Goal: Task Accomplishment & Management: Complete application form

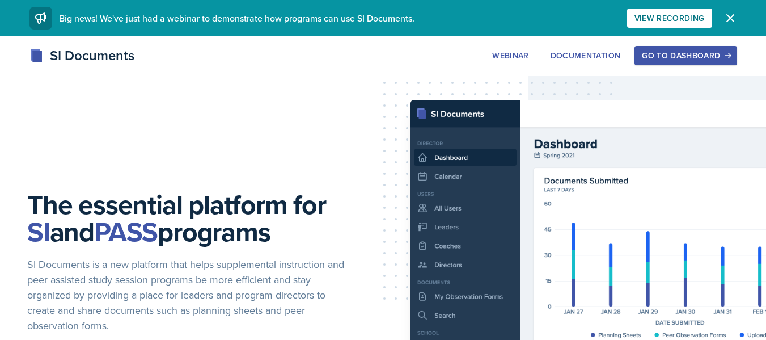
click at [712, 60] on div "Go to Dashboard" at bounding box center [685, 55] width 87 height 9
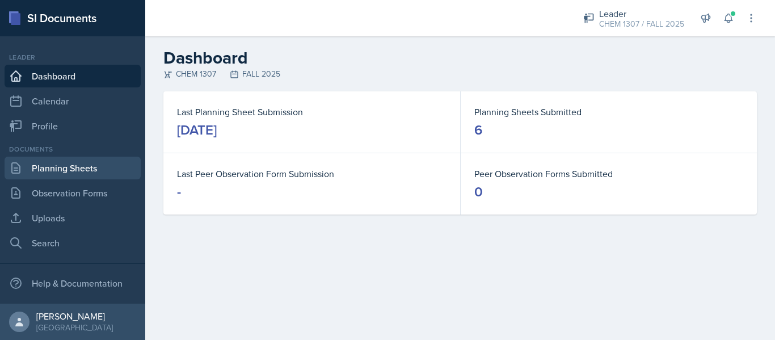
click at [33, 167] on link "Planning Sheets" at bounding box center [73, 168] width 136 height 23
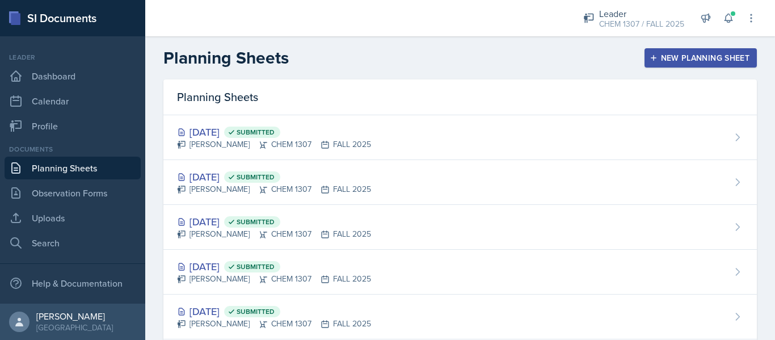
click at [667, 55] on div "New Planning Sheet" at bounding box center [701, 57] width 98 height 9
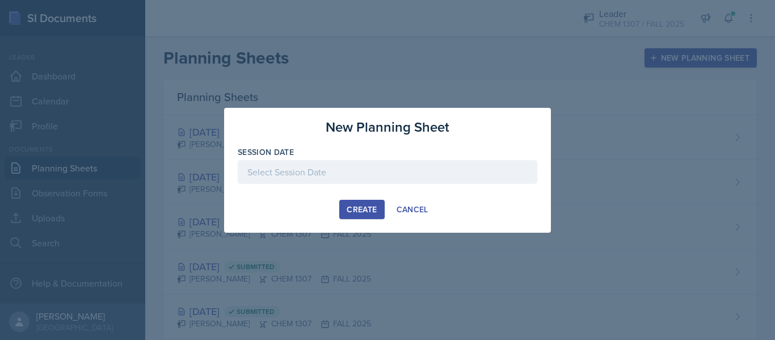
click at [324, 175] on div at bounding box center [387, 172] width 299 height 24
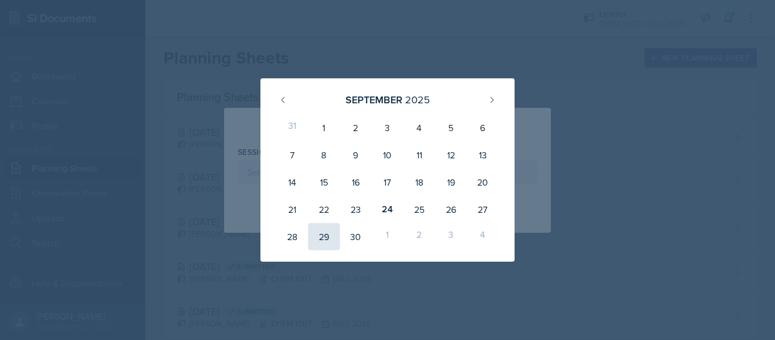
click at [328, 237] on div "29" at bounding box center [324, 236] width 32 height 27
type input "[DATE]"
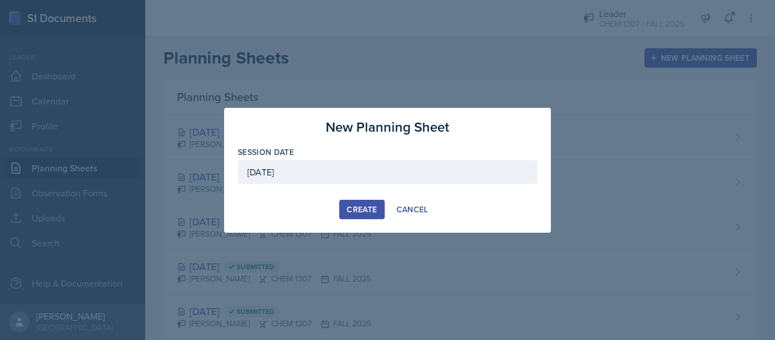
click at [357, 212] on div "Create" at bounding box center [361, 209] width 30 height 9
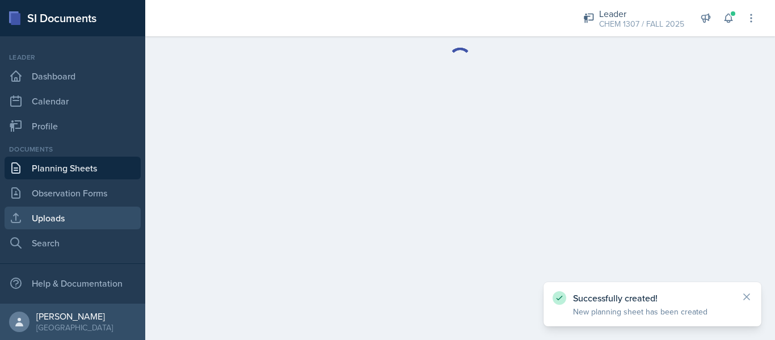
click at [45, 217] on link "Uploads" at bounding box center [73, 217] width 136 height 23
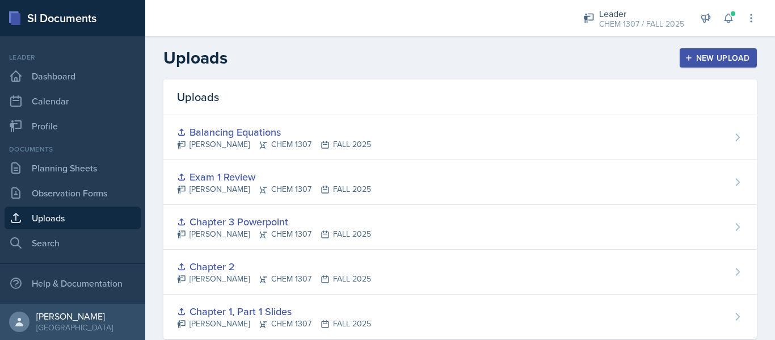
drag, startPoint x: 714, startPoint y: 49, endPoint x: 464, endPoint y: 62, distance: 250.4
click at [464, 62] on div "Uploads New Upload" at bounding box center [459, 58] width 629 height 20
click at [714, 53] on div "New Upload" at bounding box center [718, 57] width 63 height 9
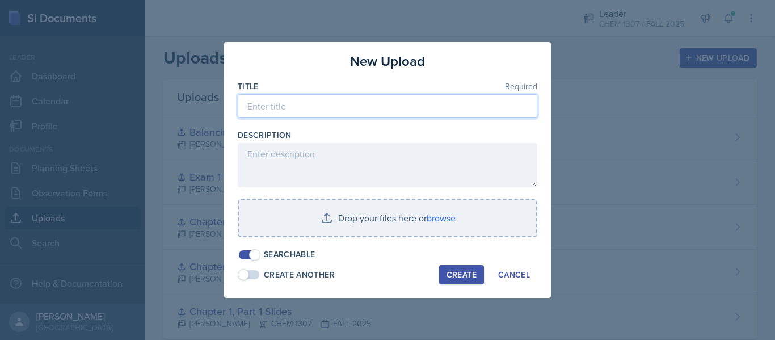
click at [498, 113] on input at bounding box center [387, 106] width 299 height 24
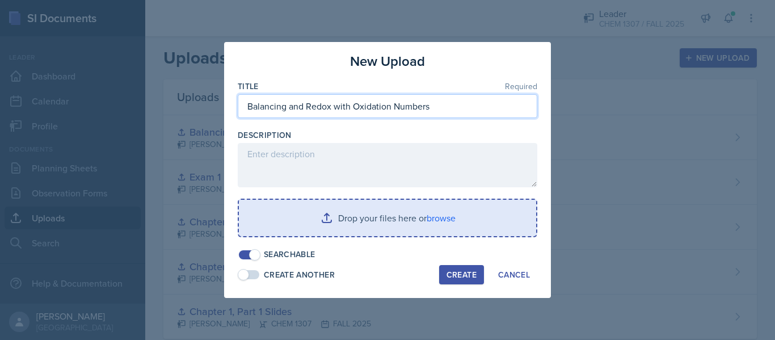
type input "Balancing and Redox with Oxidation Numbers"
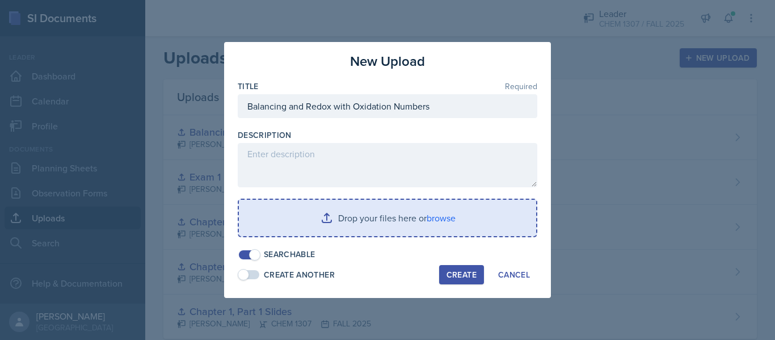
click at [392, 219] on input "file" at bounding box center [387, 218] width 297 height 36
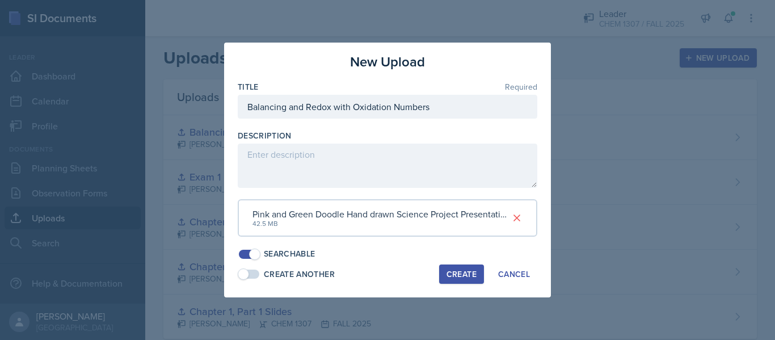
click at [461, 278] on div "Create" at bounding box center [461, 273] width 30 height 9
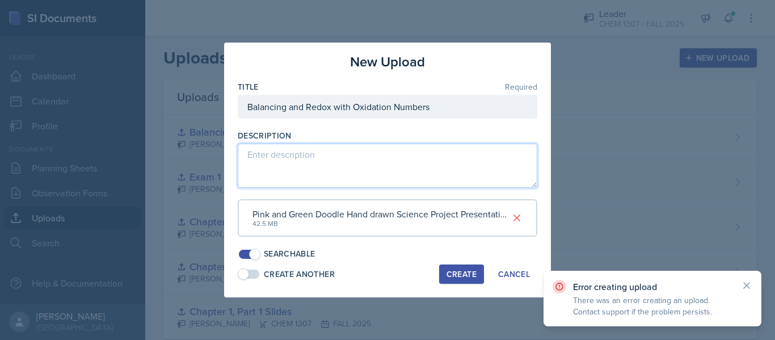
click at [442, 171] on textarea at bounding box center [387, 165] width 299 height 44
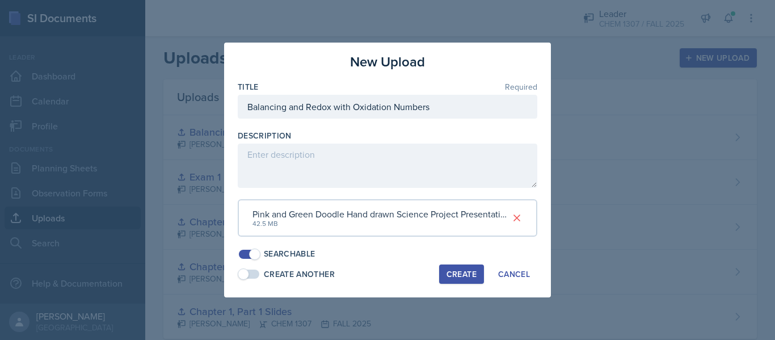
click at [453, 281] on button "Create" at bounding box center [461, 273] width 45 height 19
click at [368, 260] on div "New Upload Title Required Balancing and Redox with Oxidation Numbers Descriptio…" at bounding box center [387, 170] width 327 height 255
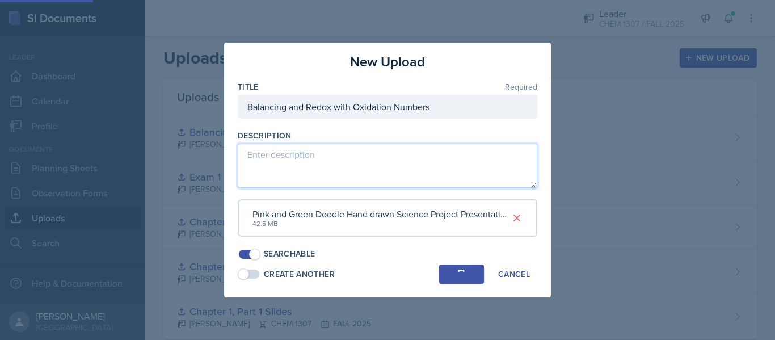
click at [503, 172] on textarea at bounding box center [387, 165] width 299 height 44
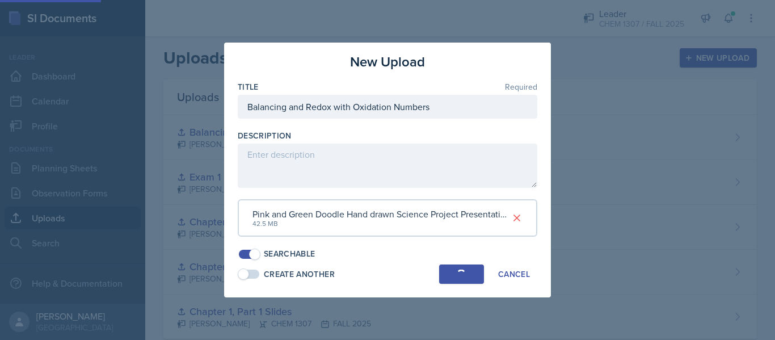
click at [466, 282] on button "Create" at bounding box center [461, 273] width 45 height 19
click at [509, 281] on button "Cancel" at bounding box center [513, 273] width 46 height 19
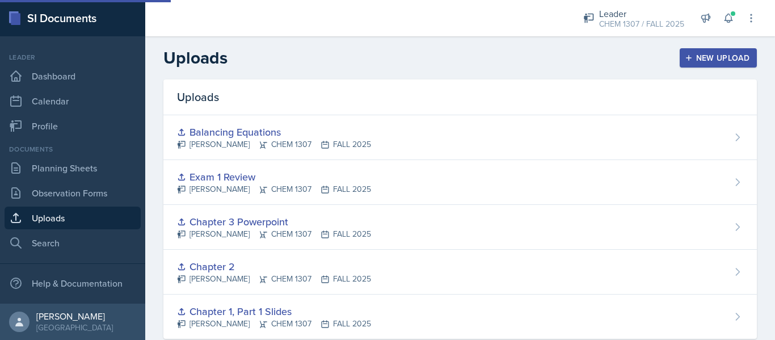
click at [718, 62] on div "New Upload" at bounding box center [718, 57] width 63 height 9
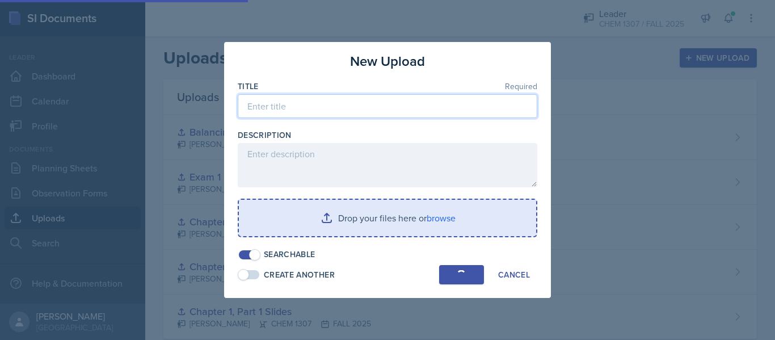
click at [456, 105] on input at bounding box center [387, 106] width 299 height 24
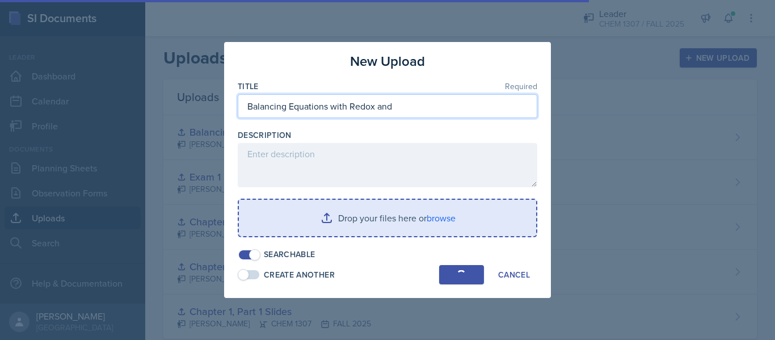
type input "Balancing Equations with Redox and"
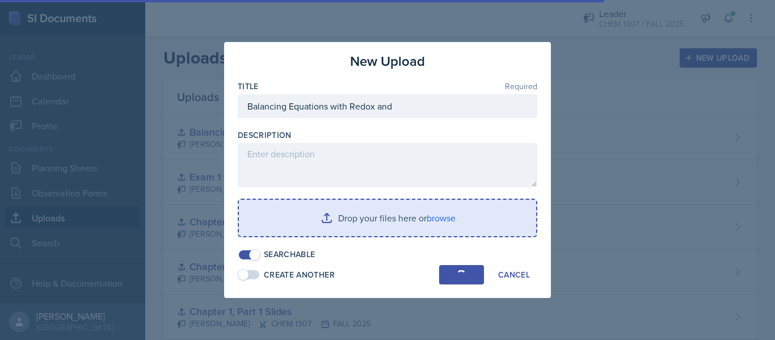
click at [451, 213] on input "file" at bounding box center [387, 218] width 297 height 36
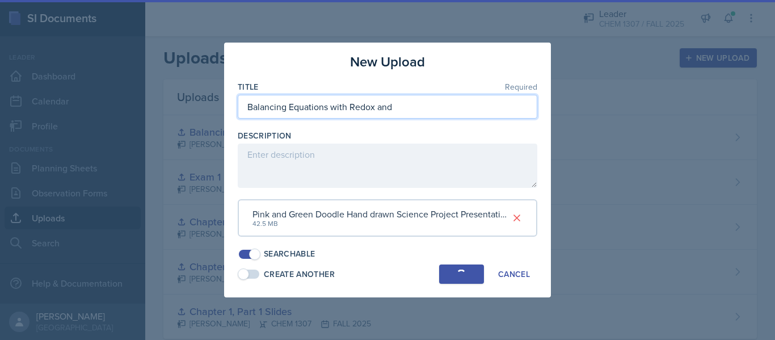
click at [442, 99] on input "Balancing Equations with Redox and" at bounding box center [387, 107] width 299 height 24
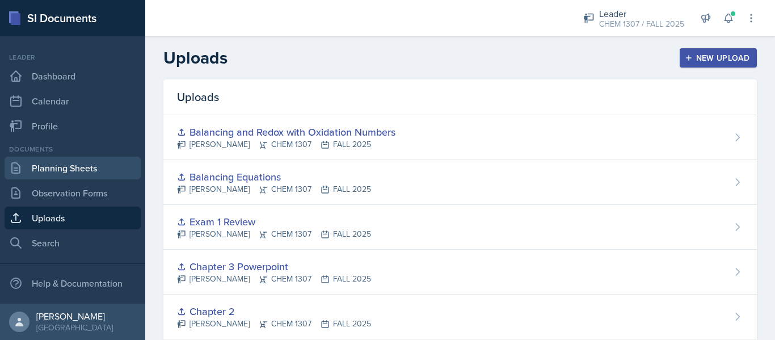
click at [104, 157] on link "Planning Sheets" at bounding box center [73, 168] width 136 height 23
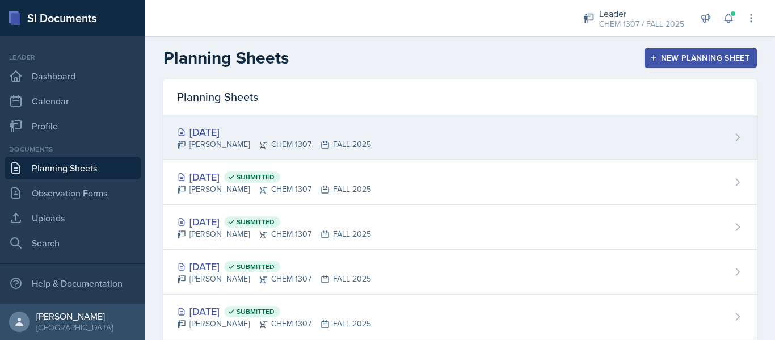
click at [220, 134] on div "[DATE]" at bounding box center [274, 131] width 194 height 15
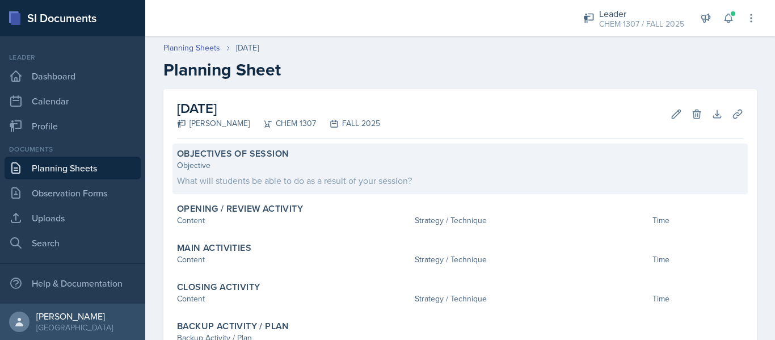
click at [283, 158] on label "Objectives of Session" at bounding box center [233, 153] width 112 height 11
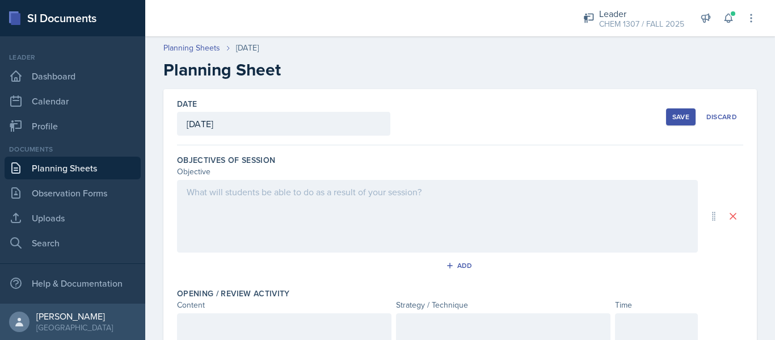
click at [261, 202] on div at bounding box center [437, 216] width 521 height 73
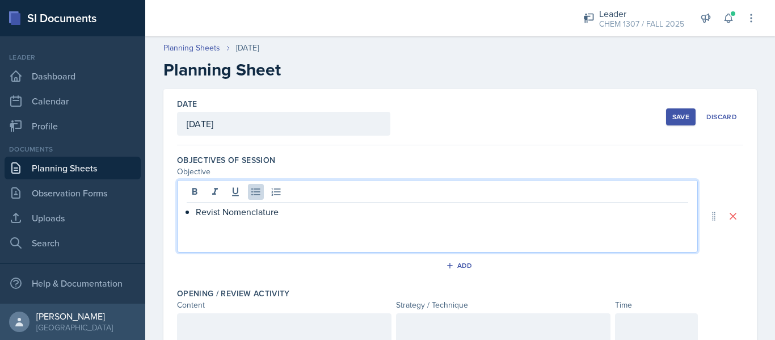
click at [218, 211] on p "Revist Nomenclature" at bounding box center [442, 212] width 492 height 14
click at [330, 208] on p "Revisit Nomenclature" at bounding box center [442, 212] width 492 height 14
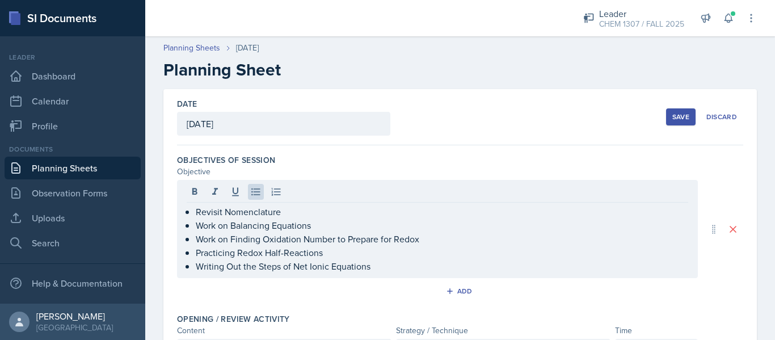
click at [503, 168] on div "Objective" at bounding box center [437, 172] width 521 height 12
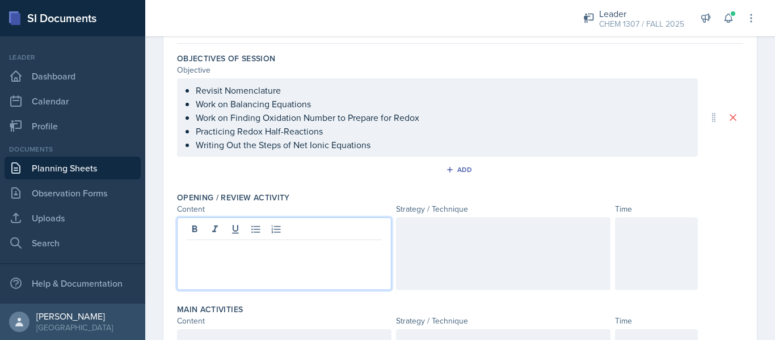
scroll to position [121, 0]
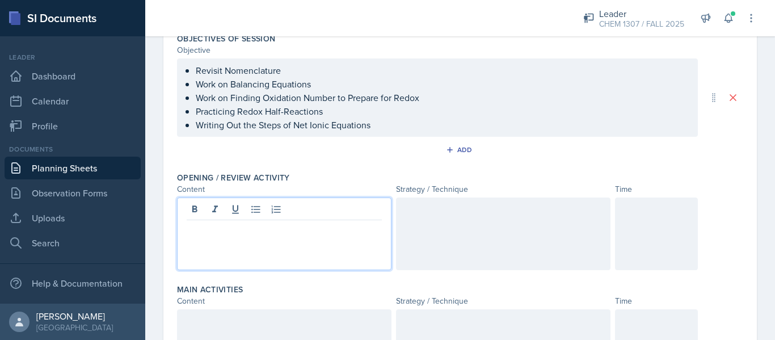
click at [370, 227] on p at bounding box center [284, 229] width 195 height 14
click at [430, 218] on div at bounding box center [503, 233] width 214 height 73
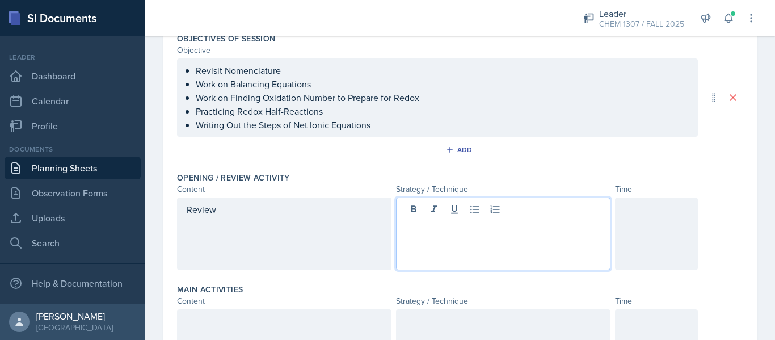
scroll to position [141, 0]
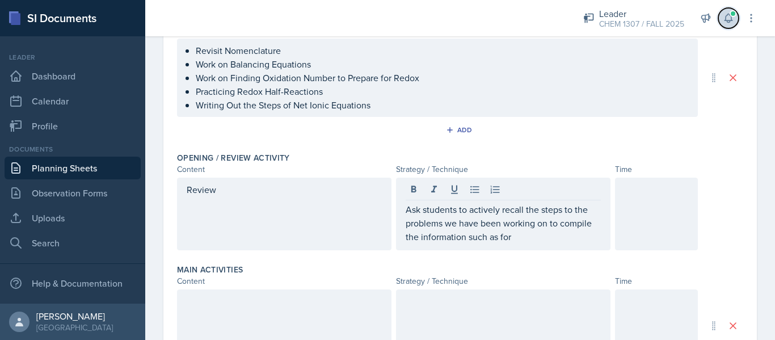
click at [729, 17] on icon at bounding box center [727, 17] width 11 height 11
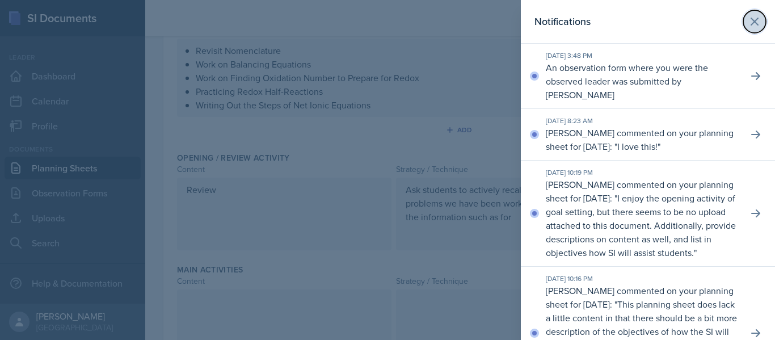
click at [751, 20] on icon at bounding box center [754, 21] width 7 height 7
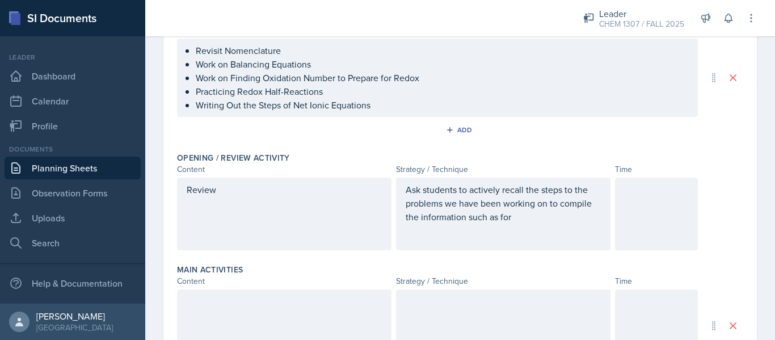
click at [520, 223] on div "Ask students to actively recall the steps to the problems we have been working …" at bounding box center [503, 213] width 214 height 73
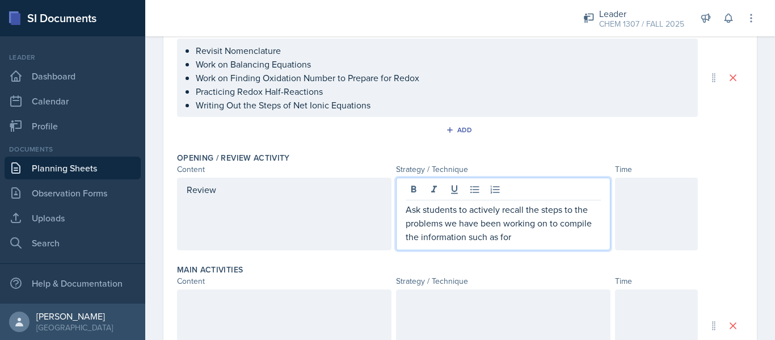
scroll to position [161, 0]
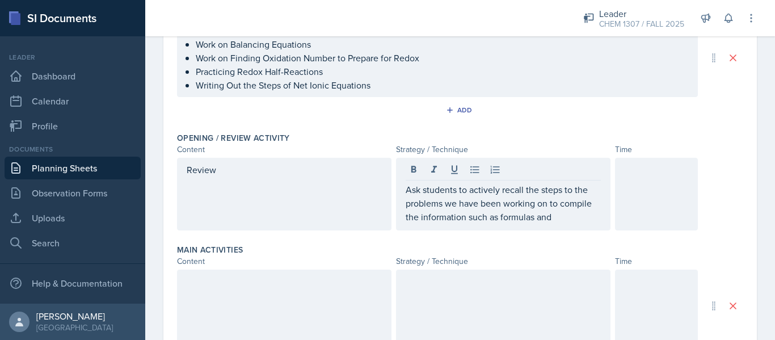
click at [193, 162] on div "Review" at bounding box center [284, 194] width 214 height 73
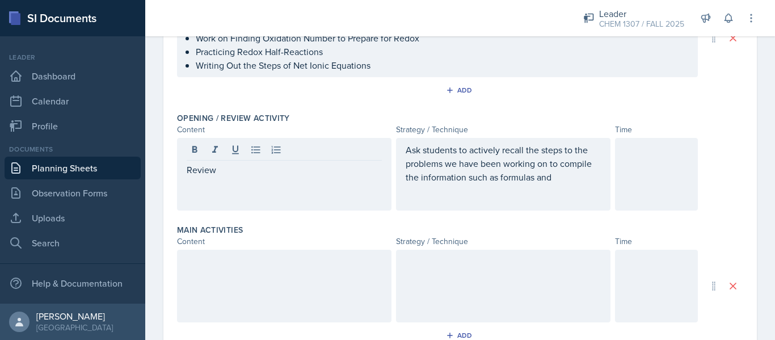
click at [185, 166] on div "Review" at bounding box center [284, 174] width 214 height 73
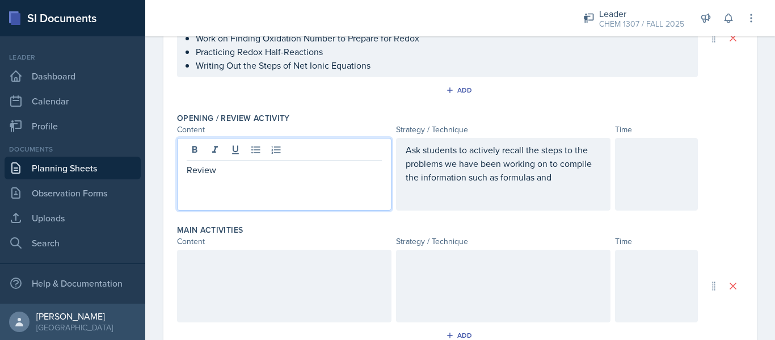
click at [187, 170] on p "Review" at bounding box center [284, 170] width 195 height 14
click at [572, 196] on div "Ask students to actively recall the steps to the problems we have been working …" at bounding box center [503, 174] width 214 height 73
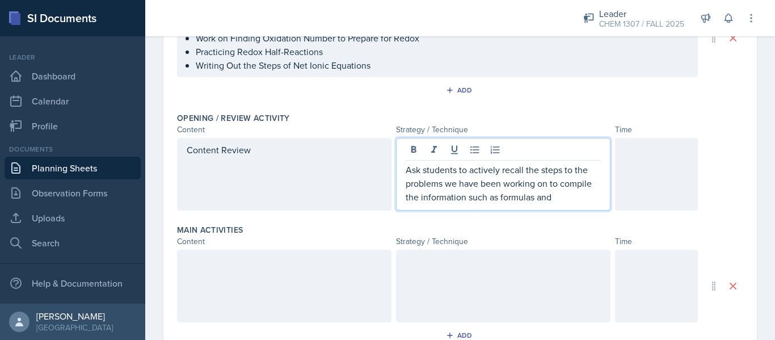
scroll to position [201, 0]
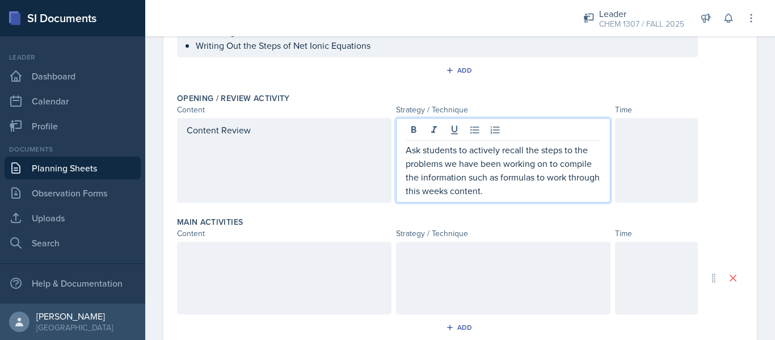
click at [665, 161] on div at bounding box center [656, 160] width 83 height 84
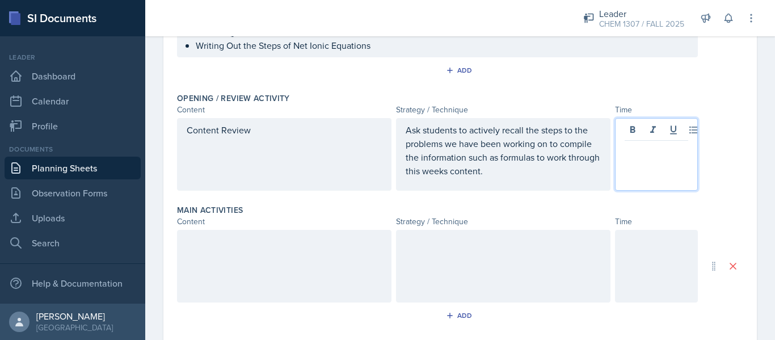
scroll to position [221, 0]
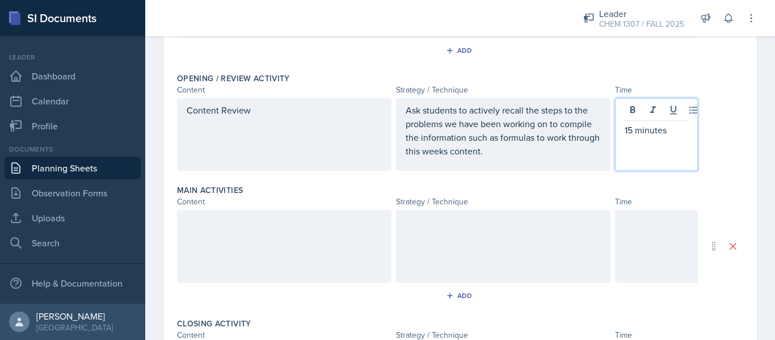
click at [306, 264] on div at bounding box center [284, 246] width 214 height 73
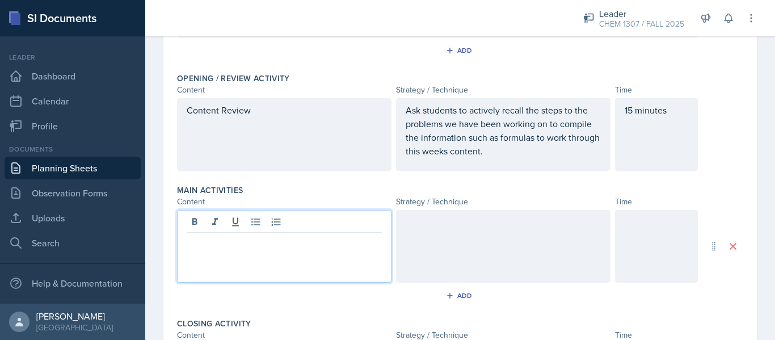
scroll to position [240, 0]
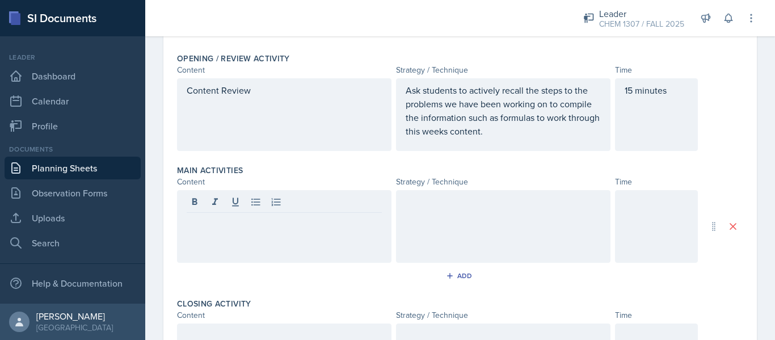
click at [306, 264] on div "Main Activities Content Strategy / Technique Time Add" at bounding box center [460, 226] width 566 height 133
click at [302, 211] on div at bounding box center [284, 226] width 214 height 73
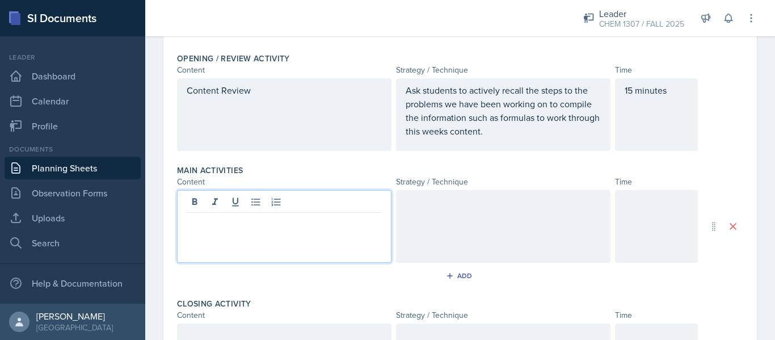
scroll to position [260, 0]
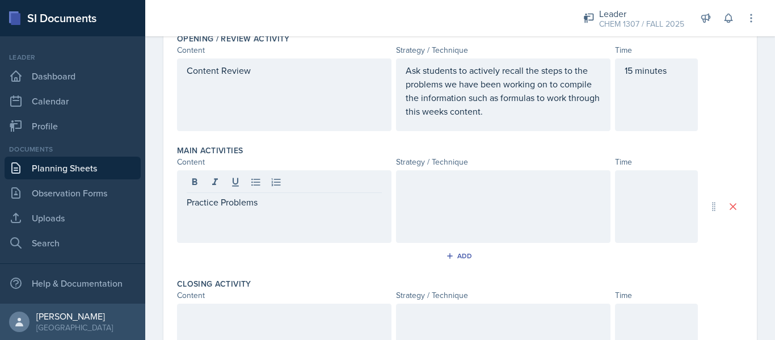
click at [502, 216] on div at bounding box center [503, 206] width 214 height 73
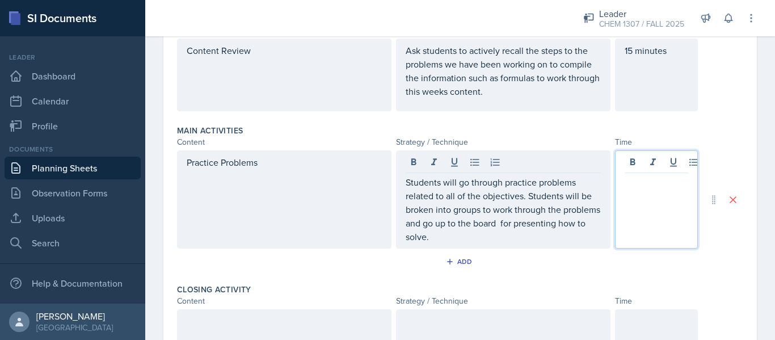
click at [638, 167] on div at bounding box center [656, 199] width 83 height 98
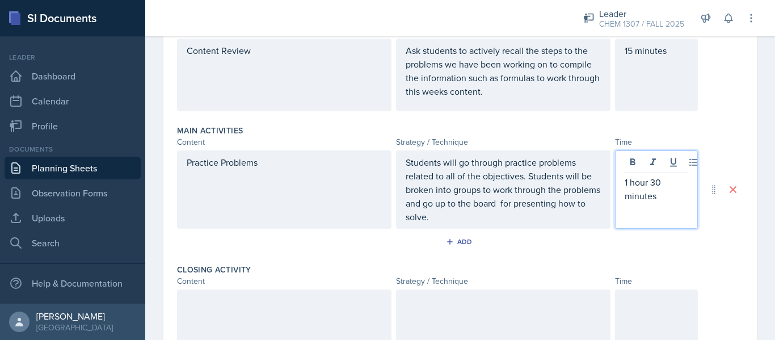
click at [294, 305] on div at bounding box center [284, 325] width 214 height 73
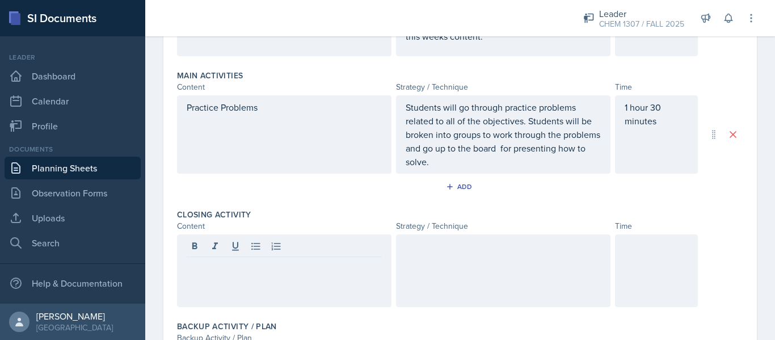
scroll to position [355, 0]
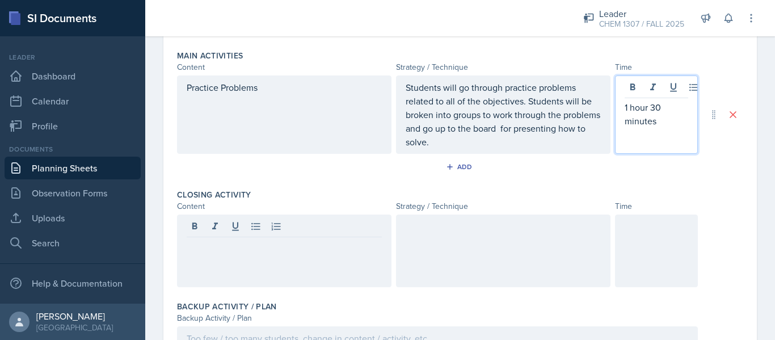
click at [661, 108] on p "1 hour 30 minutes" at bounding box center [656, 113] width 64 height 27
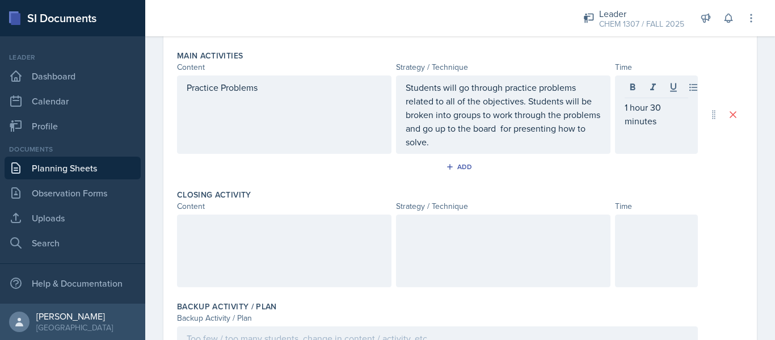
click at [273, 251] on div at bounding box center [284, 250] width 214 height 73
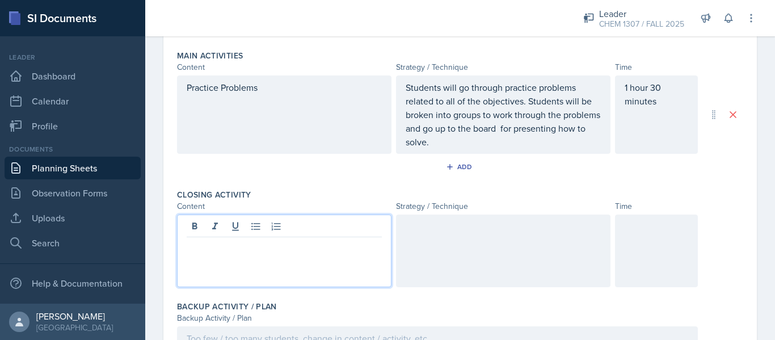
scroll to position [375, 0]
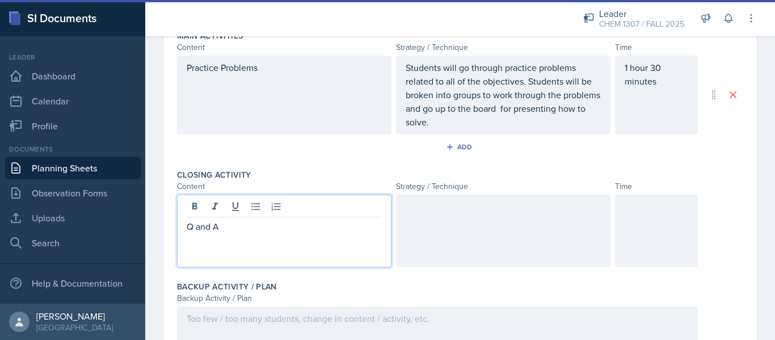
click at [437, 238] on div at bounding box center [503, 230] width 214 height 73
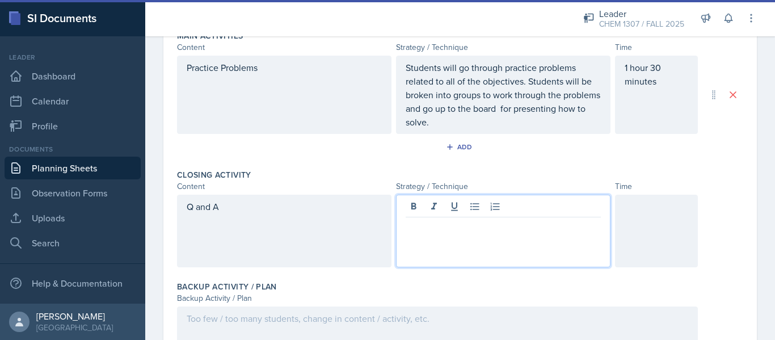
scroll to position [395, 0]
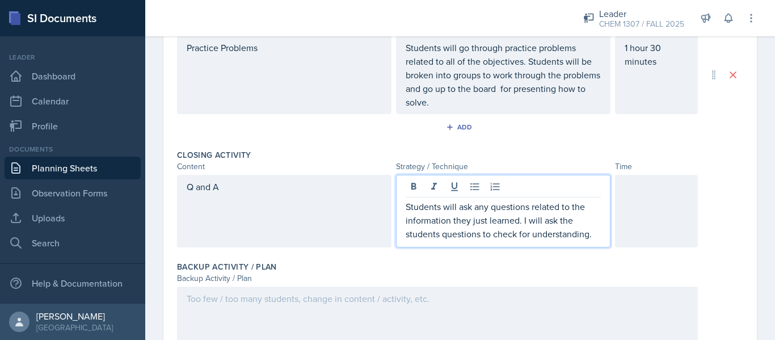
click at [635, 202] on div at bounding box center [656, 211] width 83 height 73
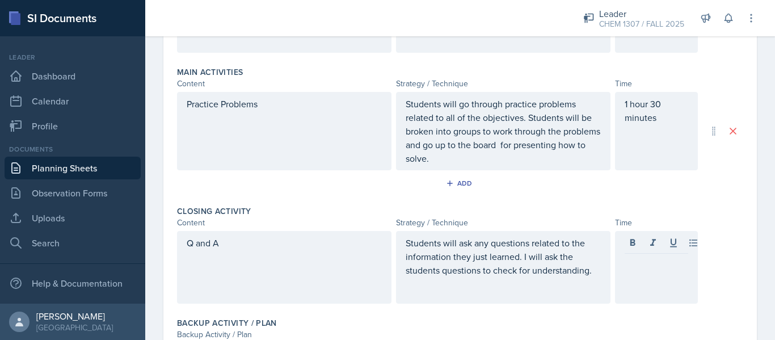
scroll to position [396, 0]
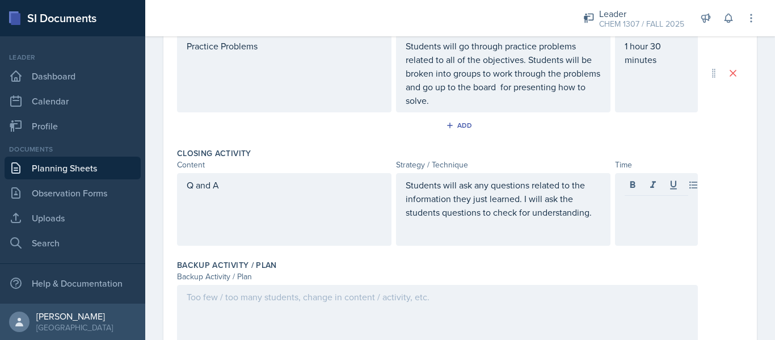
click at [637, 215] on div at bounding box center [656, 209] width 83 height 73
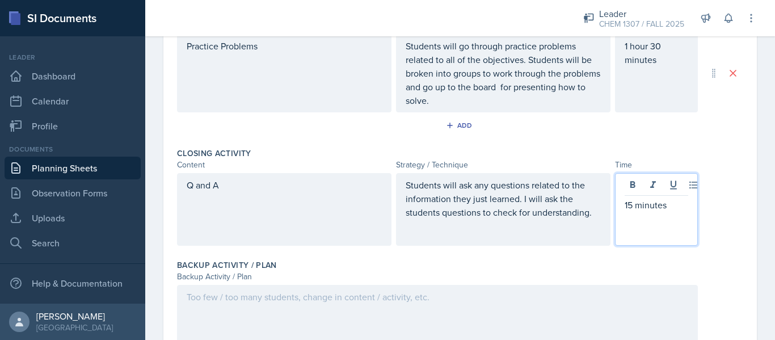
click at [449, 294] on div at bounding box center [437, 321] width 521 height 73
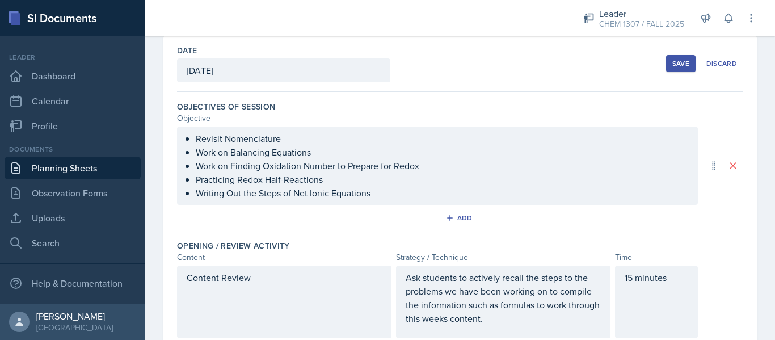
scroll to position [0, 0]
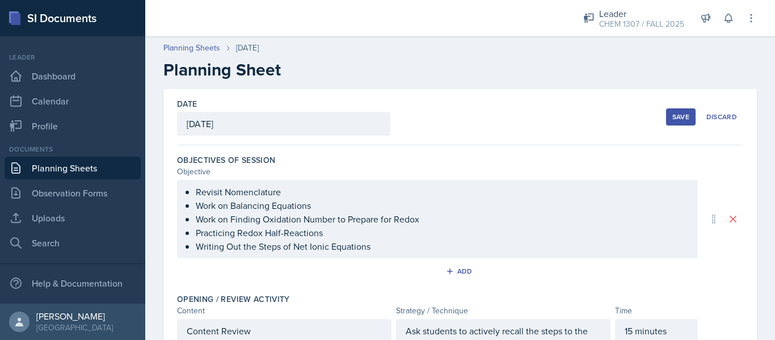
click at [685, 121] on button "Save" at bounding box center [680, 116] width 29 height 17
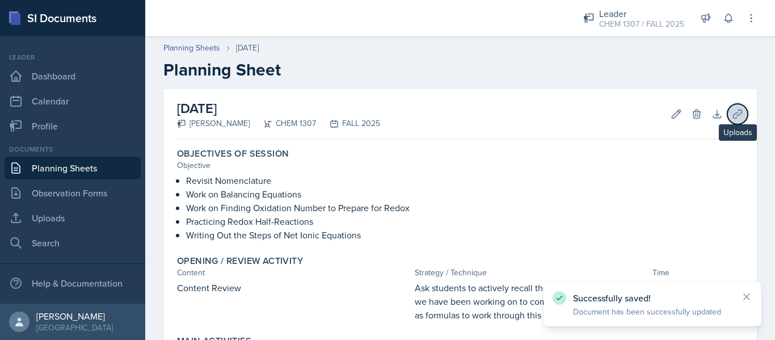
click at [731, 116] on icon at bounding box center [736, 113] width 11 height 11
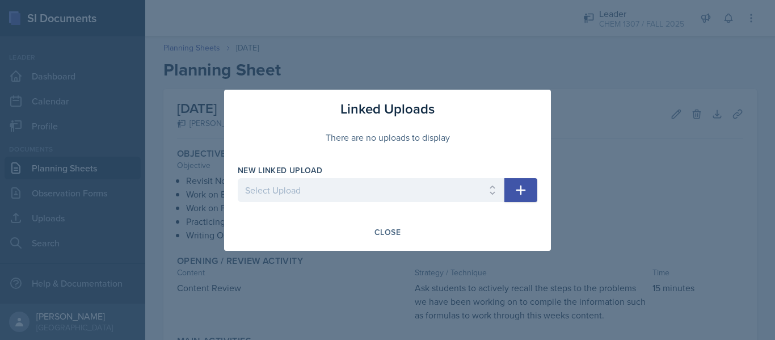
click at [525, 187] on icon "button" at bounding box center [521, 190] width 14 height 14
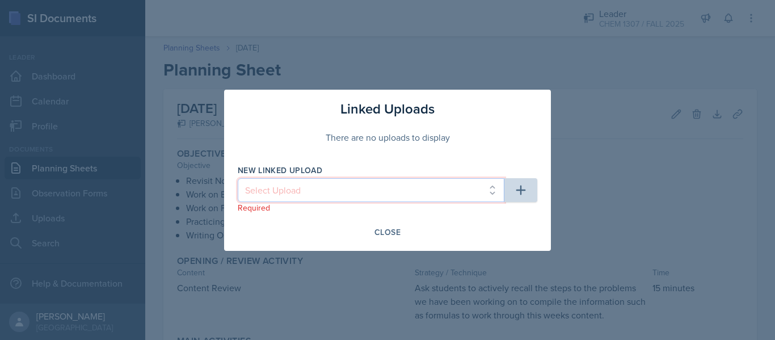
click at [392, 183] on select "Select Upload Chapter 1, Part 1 Slides Chapter 2 Chapter 3 Powerpoint Exam 1 Re…" at bounding box center [371, 190] width 267 height 24
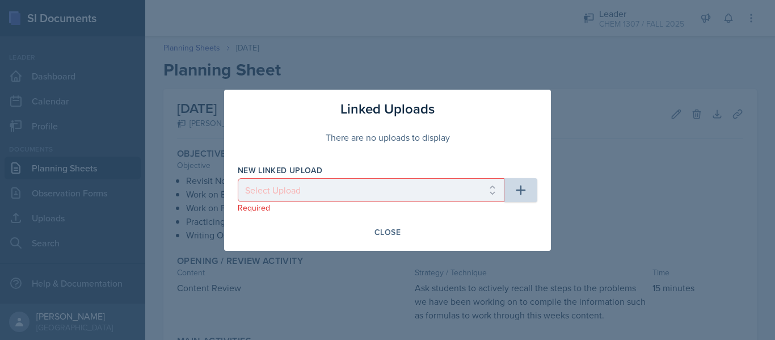
click at [113, 176] on div at bounding box center [387, 170] width 775 height 340
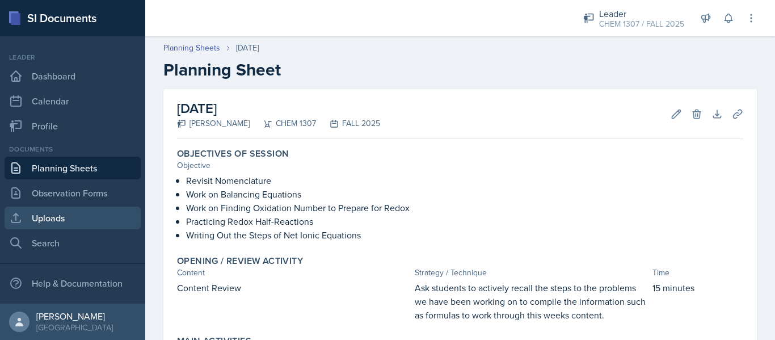
click at [66, 212] on link "Uploads" at bounding box center [73, 217] width 136 height 23
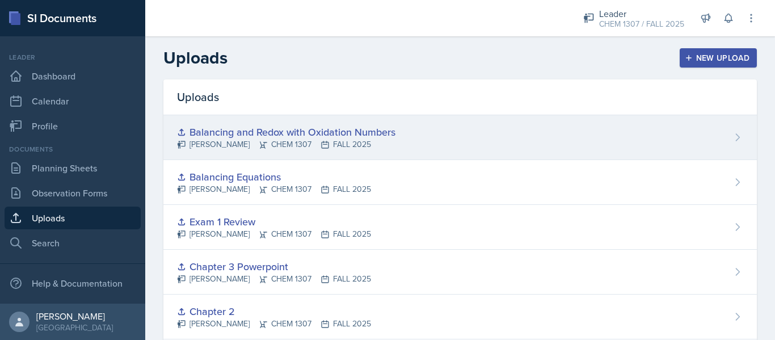
click at [272, 138] on div "Balancing and Redox with Oxidation Numbers" at bounding box center [286, 131] width 218 height 15
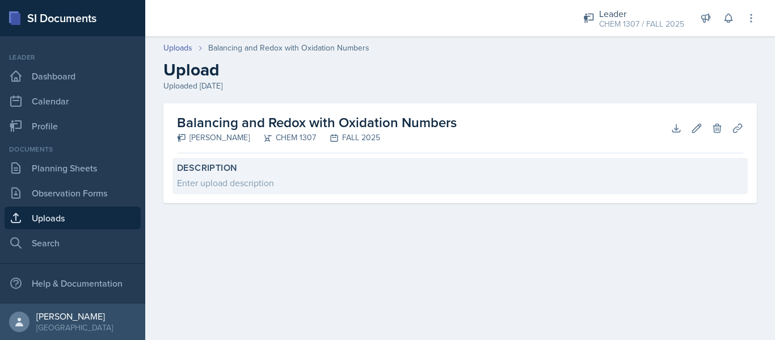
click at [244, 191] on div "Description Enter upload description" at bounding box center [459, 176] width 575 height 36
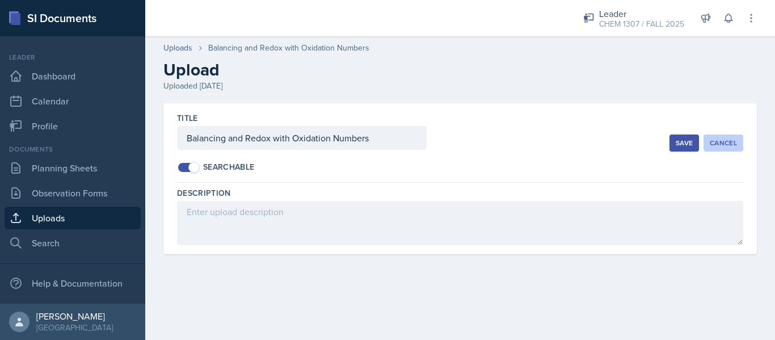
click at [721, 142] on div "Cancel" at bounding box center [722, 142] width 27 height 9
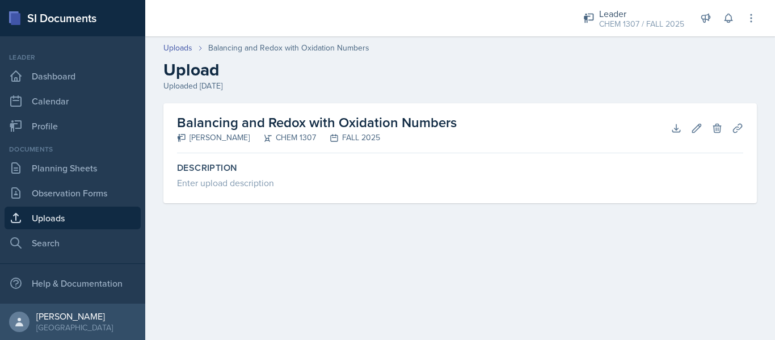
click at [48, 215] on link "Uploads" at bounding box center [73, 217] width 136 height 23
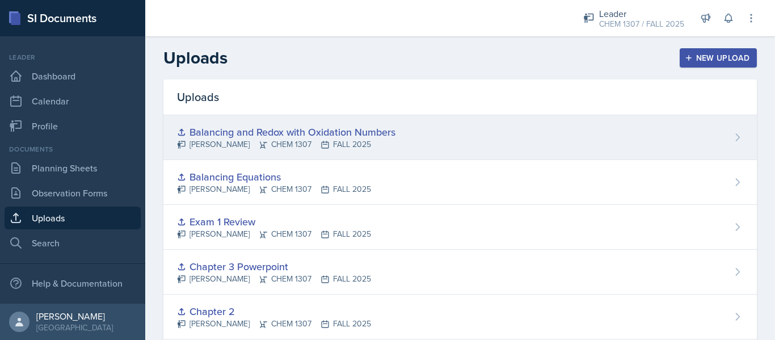
click at [240, 133] on div "Balancing and Redox with Oxidation Numbers" at bounding box center [286, 131] width 218 height 15
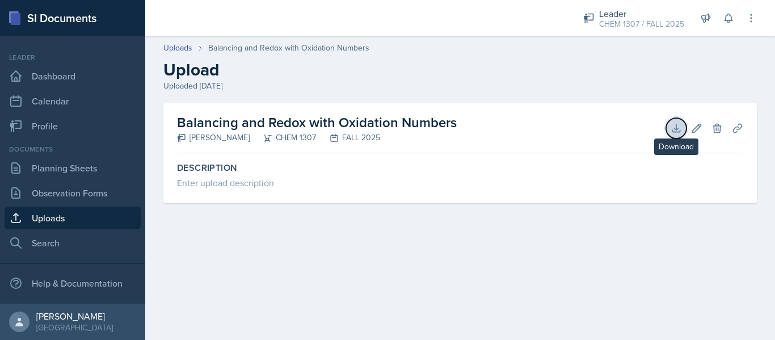
click at [680, 124] on icon at bounding box center [675, 127] width 11 height 11
click at [695, 129] on icon at bounding box center [696, 127] width 11 height 11
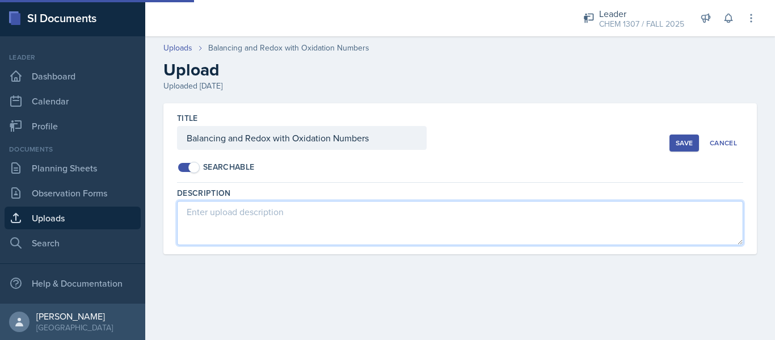
click at [606, 229] on textarea at bounding box center [460, 223] width 566 height 44
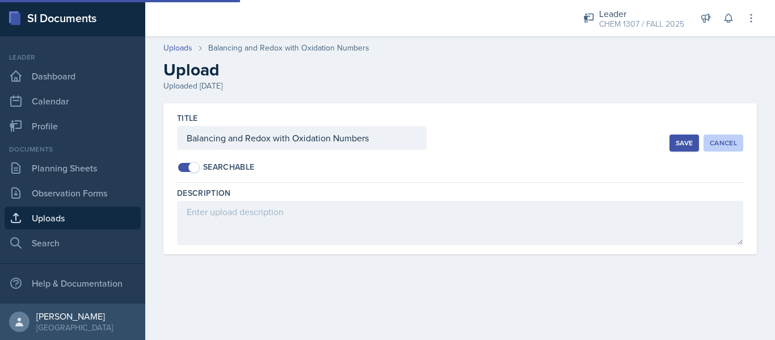
click at [725, 139] on div "Cancel" at bounding box center [722, 142] width 27 height 9
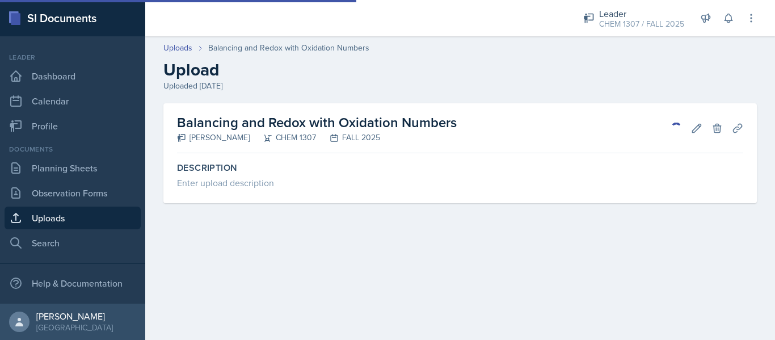
click at [66, 213] on link "Uploads" at bounding box center [73, 217] width 136 height 23
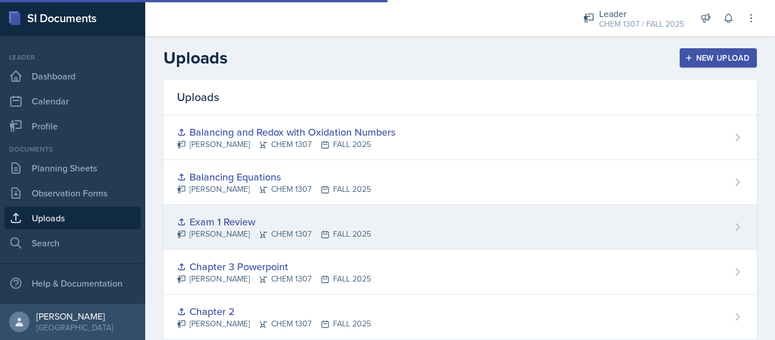
click at [234, 224] on div "Exam 1 Review" at bounding box center [274, 221] width 194 height 15
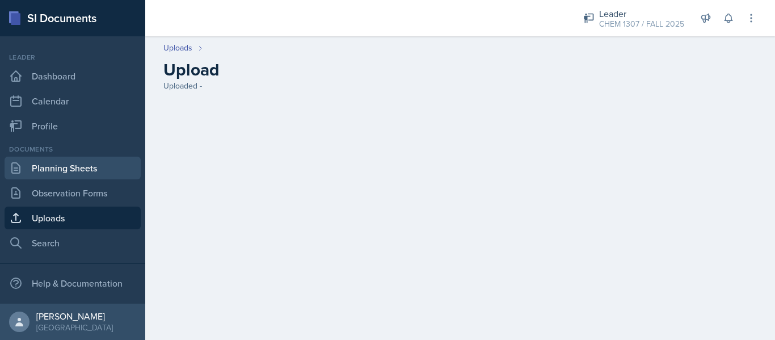
click at [68, 175] on link "Planning Sheets" at bounding box center [73, 168] width 136 height 23
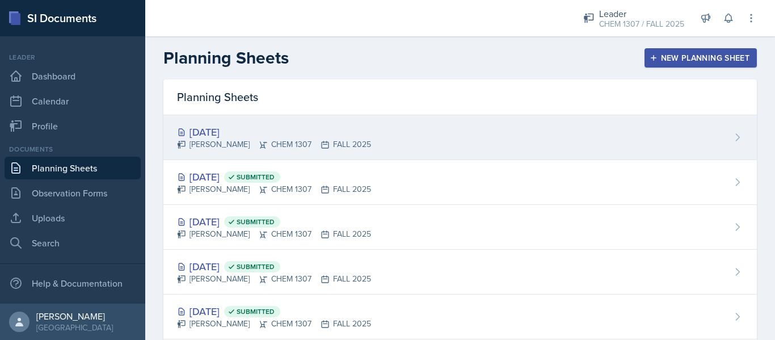
click at [232, 130] on div "[DATE]" at bounding box center [274, 131] width 194 height 15
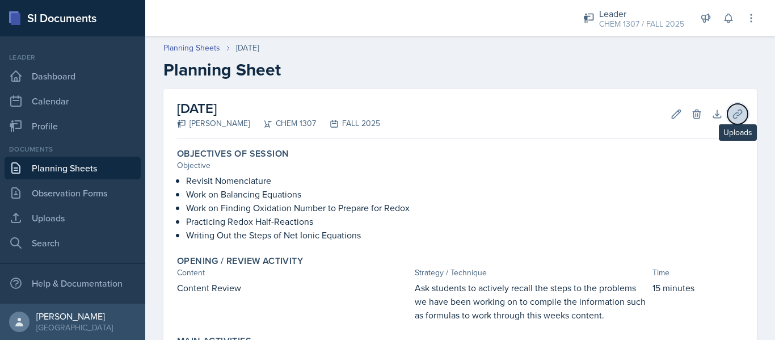
click at [731, 117] on icon at bounding box center [736, 113] width 11 height 11
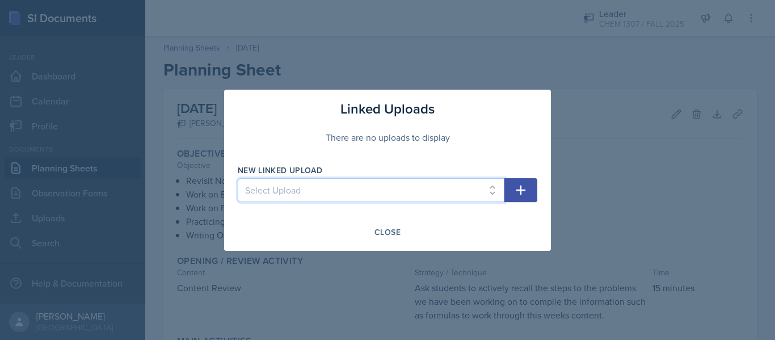
click at [464, 189] on select "Select Upload Chapter 1, Part 1 Slides Chapter 2 Chapter 3 Powerpoint Exam 1 Re…" at bounding box center [371, 190] width 267 height 24
select select "d16ff74f-3c56-43f1-83a6-a19714f0e3da"
click at [238, 178] on select "Select Upload Chapter 1, Part 1 Slides Chapter 2 Chapter 3 Powerpoint Exam 1 Re…" at bounding box center [371, 190] width 267 height 24
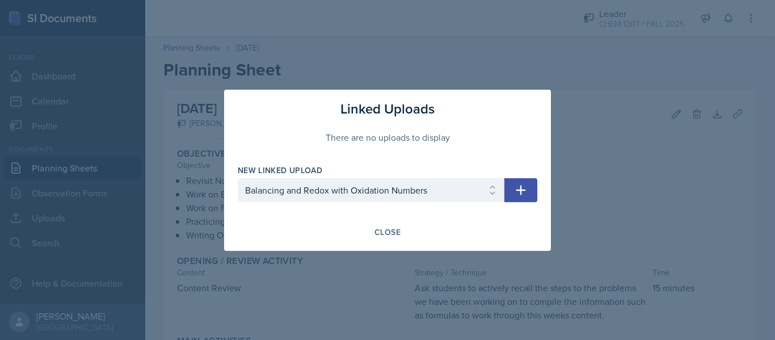
click at [523, 186] on icon "button" at bounding box center [521, 190] width 14 height 14
select select
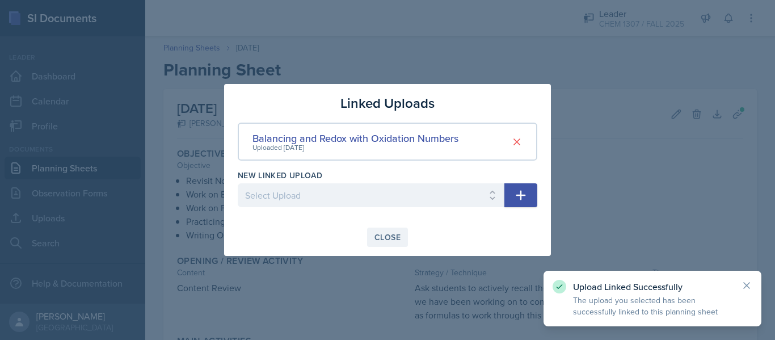
click at [386, 239] on div "Close" at bounding box center [387, 236] width 26 height 9
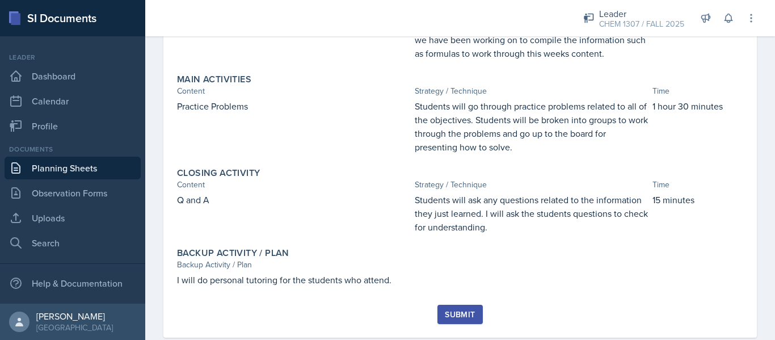
scroll to position [286, 0]
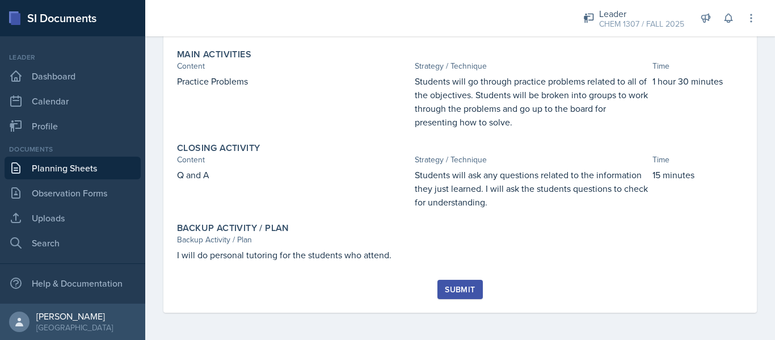
click at [466, 287] on div "Submit" at bounding box center [460, 289] width 30 height 9
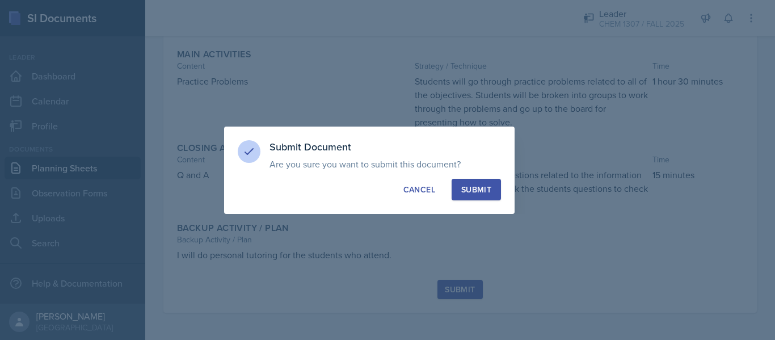
click at [465, 195] on button "Submit" at bounding box center [475, 190] width 49 height 22
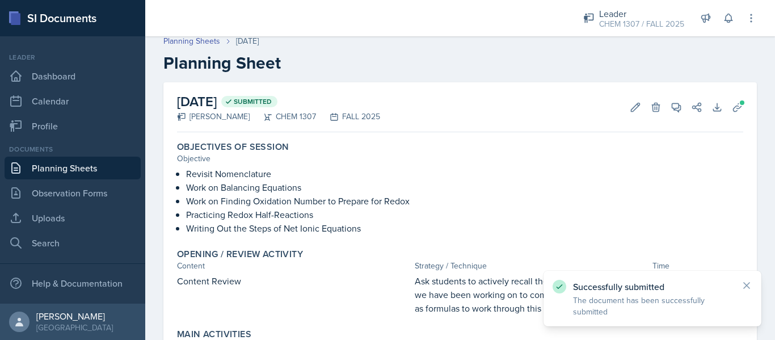
scroll to position [0, 0]
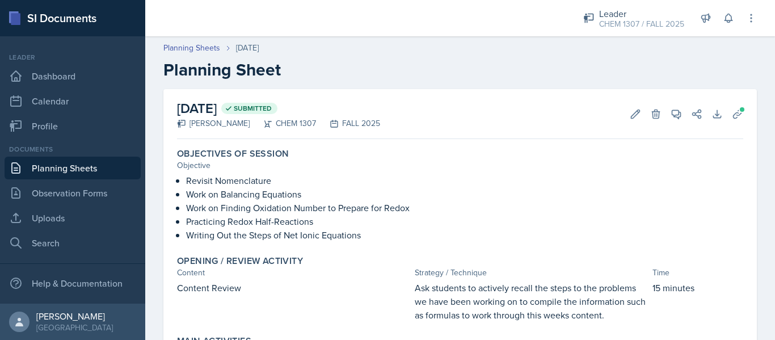
click at [98, 169] on link "Planning Sheets" at bounding box center [73, 168] width 136 height 23
